Goal: Information Seeking & Learning: Learn about a topic

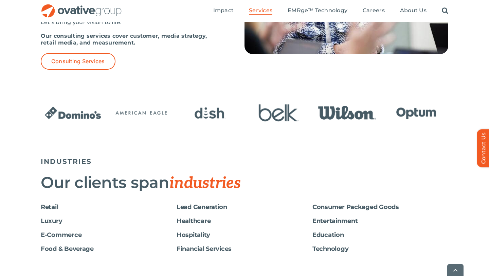
scroll to position [1046, 0]
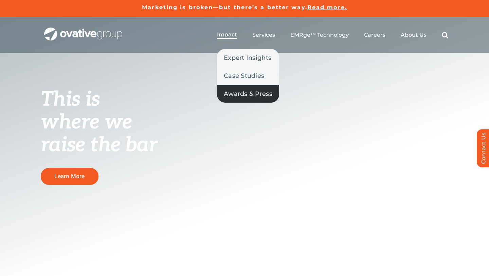
click at [243, 92] on span "Awards & Press" at bounding box center [248, 94] width 49 height 10
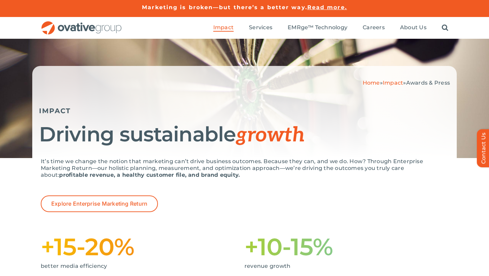
scroll to position [1, 0]
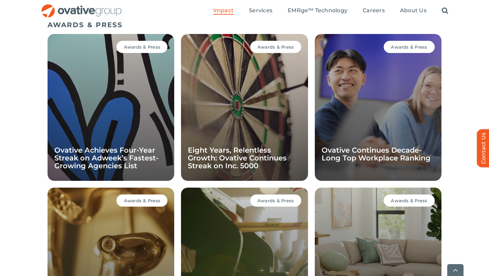
scroll to position [488, 0]
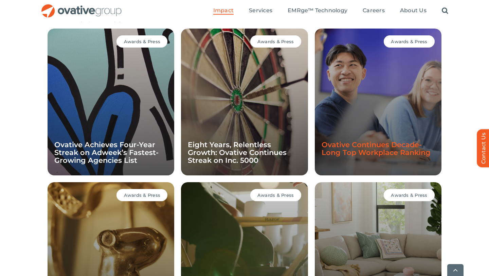
click at [382, 147] on link "Ovative Continues Decade-Long Top Workplace Ranking" at bounding box center [375, 148] width 109 height 16
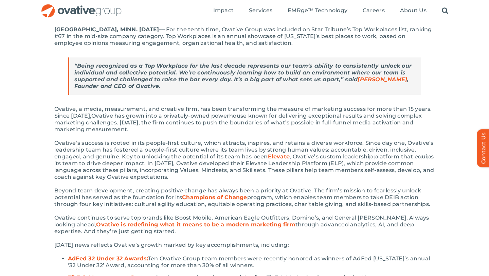
scroll to position [158, 0]
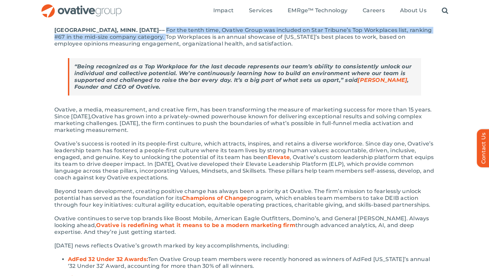
drag, startPoint x: 172, startPoint y: 30, endPoint x: 189, endPoint y: 35, distance: 17.4
click at [189, 35] on p "[GEOGRAPHIC_DATA], MINN. [DATE] –– For the te nth time, Ovative Group was inclu…" at bounding box center [244, 37] width 380 height 20
copy p "For the te nth time, Ovative Group was included on Star Tribune’s Top Workplace…"
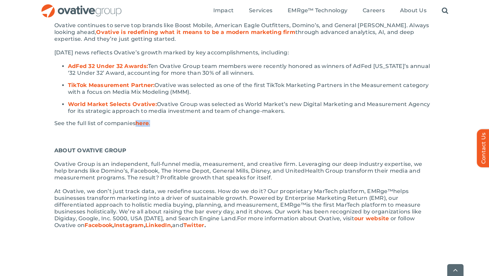
scroll to position [352, 0]
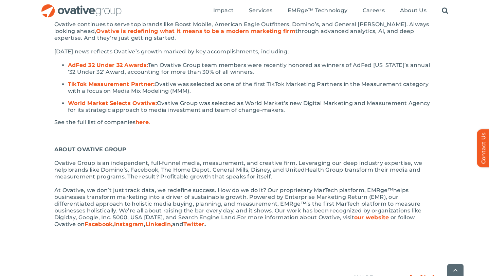
click at [41, 178] on div "MINNEAPOLIS, MINN. June 16th, 2025 –– For the te nth time, Ovative Group was in…" at bounding box center [244, 33] width 407 height 423
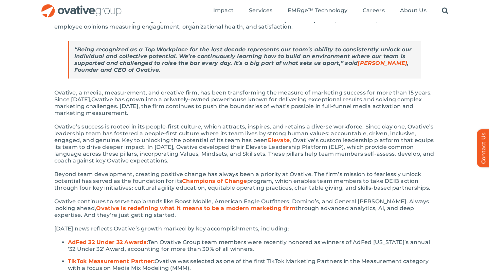
scroll to position [174, 0]
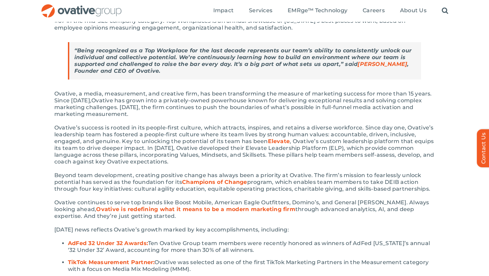
click at [279, 142] on span "Elevate" at bounding box center [279, 141] width 22 height 6
